Goal: Transaction & Acquisition: Purchase product/service

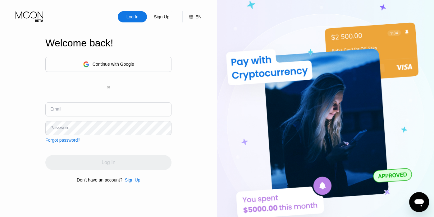
click at [124, 68] on div "Continue with Google" at bounding box center [108, 64] width 51 height 10
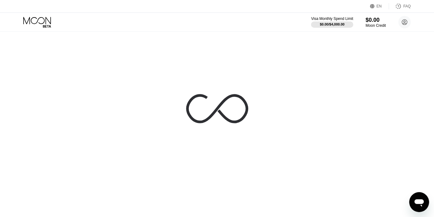
click at [46, 90] on div at bounding box center [217, 108] width 434 height 217
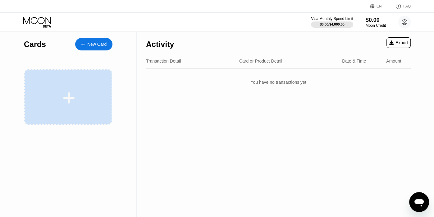
click at [93, 82] on div at bounding box center [68, 97] width 88 height 56
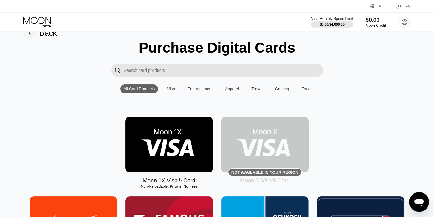
scroll to position [14, 0]
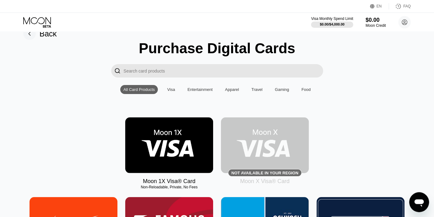
click at [173, 91] on div "Visa" at bounding box center [171, 89] width 8 height 5
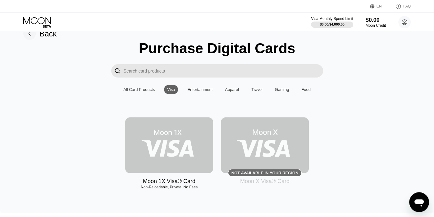
click at [161, 135] on img at bounding box center [169, 145] width 88 height 56
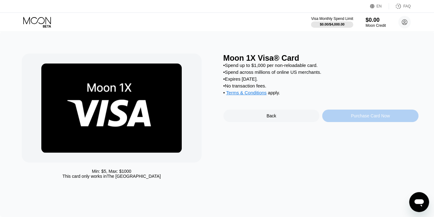
click at [348, 121] on div "Purchase Card Now" at bounding box center [370, 115] width 96 height 12
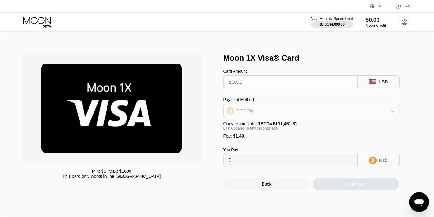
click at [320, 112] on div "BITCOIN" at bounding box center [312, 110] width 176 height 12
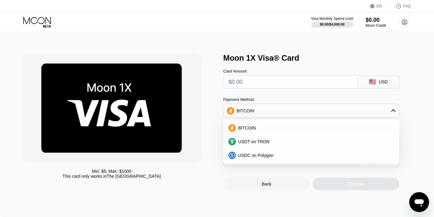
click at [225, 91] on div "Card Amount USD Payment Method BITCOIN BITCOIN USDT on TRON USDC on Polygon Con…" at bounding box center [322, 114] width 196 height 104
click at [359, 115] on div "BITCOIN" at bounding box center [312, 110] width 176 height 12
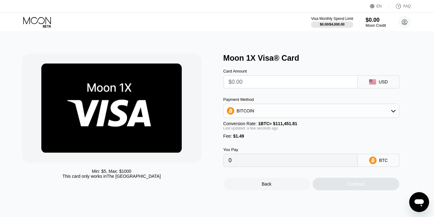
click at [371, 164] on icon at bounding box center [372, 159] width 7 height 7
click at [290, 114] on div "BITCOIN" at bounding box center [312, 110] width 176 height 12
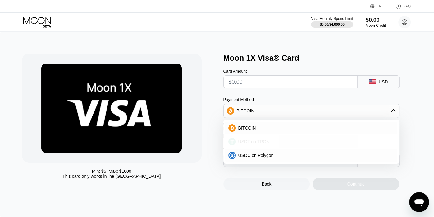
click at [270, 143] on div "USDT on TRON" at bounding box center [315, 141] width 159 height 5
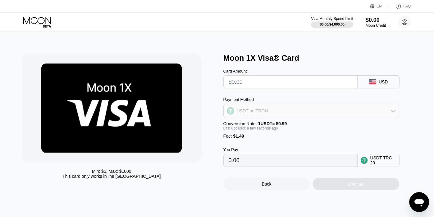
click at [287, 112] on div "USDT on TRON" at bounding box center [312, 110] width 176 height 12
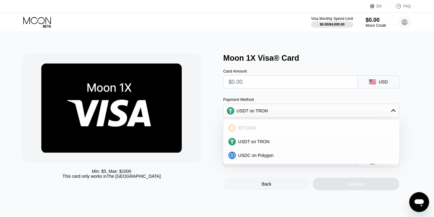
click at [248, 130] on span "BITCOIN" at bounding box center [247, 127] width 18 height 5
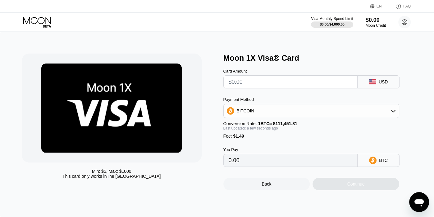
type input "0"
click at [408, 21] on circle at bounding box center [405, 22] width 12 height 12
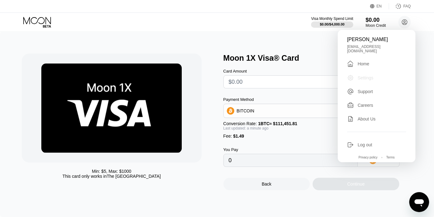
click at [363, 75] on div "Settings" at bounding box center [366, 77] width 16 height 5
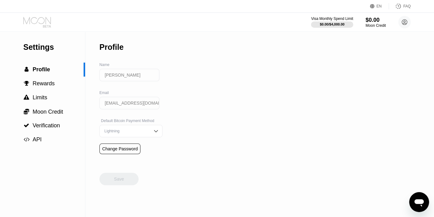
click at [37, 24] on icon at bounding box center [37, 22] width 29 height 11
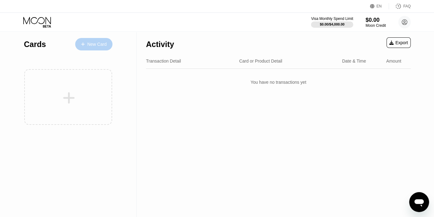
click at [98, 39] on div "New Card" at bounding box center [93, 44] width 37 height 12
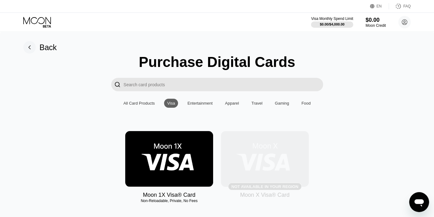
click at [257, 147] on img at bounding box center [265, 159] width 88 height 56
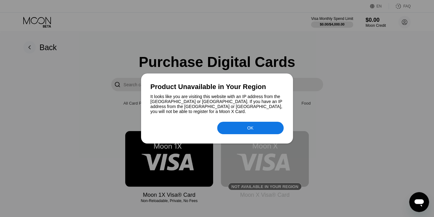
click at [246, 132] on div "OK" at bounding box center [250, 128] width 67 height 12
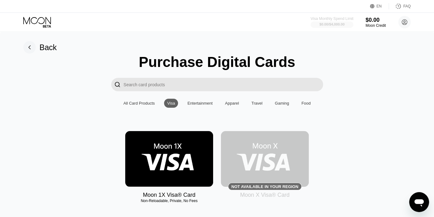
click at [329, 22] on div "$0.00 / $4,000.00" at bounding box center [332, 24] width 25 height 4
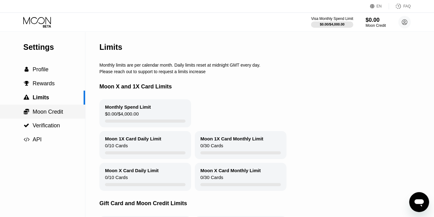
click at [45, 113] on span "Moon Credit" at bounding box center [48, 111] width 30 height 6
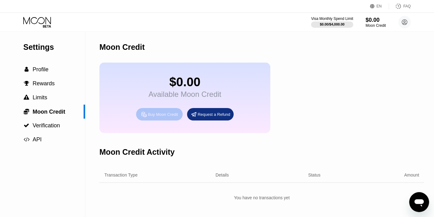
click at [160, 116] on div "Buy Moon Credit" at bounding box center [159, 114] width 47 height 12
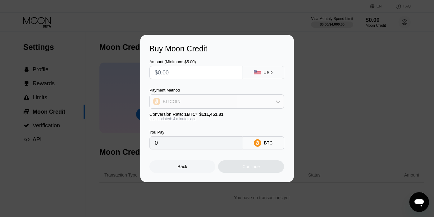
click at [212, 102] on div "BITCOIN" at bounding box center [217, 101] width 134 height 12
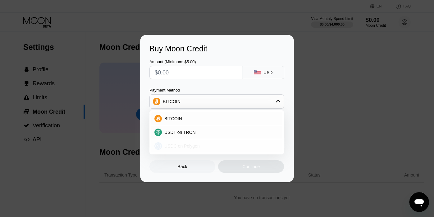
click at [187, 148] on span "USDC on Polygon" at bounding box center [181, 145] width 35 height 5
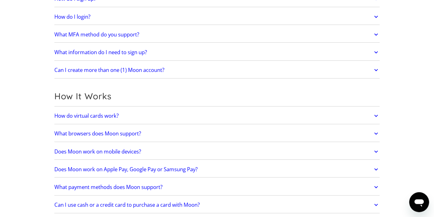
scroll to position [99, 0]
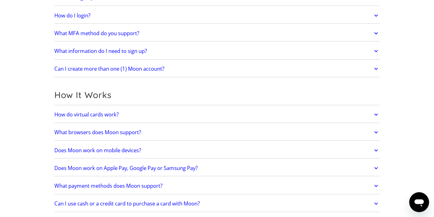
click at [142, 121] on div "How do virtual cards work? Virtual cards are just like regular cards, except th…" at bounding box center [217, 115] width 326 height 16
click at [136, 120] on link "How do virtual cards work?" at bounding box center [217, 114] width 326 height 13
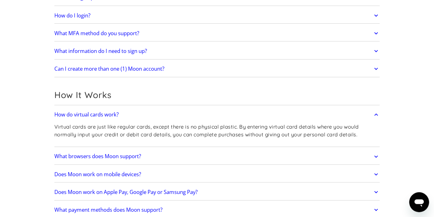
click at [136, 120] on link "How do virtual cards work?" at bounding box center [217, 114] width 326 height 13
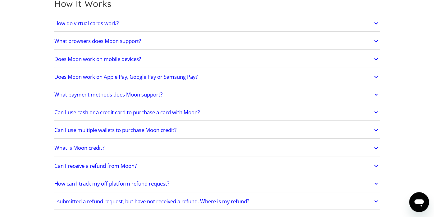
scroll to position [0, 0]
